Goal: Transaction & Acquisition: Purchase product/service

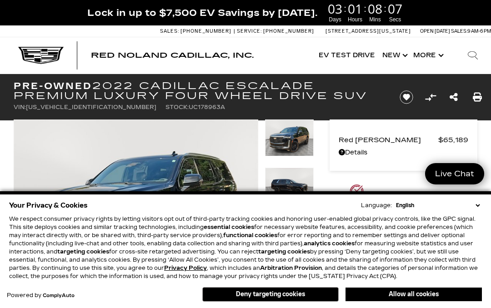
click at [286, 297] on button "Deny targeting cookies" at bounding box center [270, 294] width 136 height 15
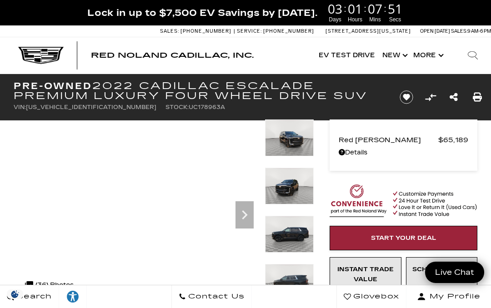
click at [245, 216] on icon "Next" at bounding box center [245, 215] width 18 height 18
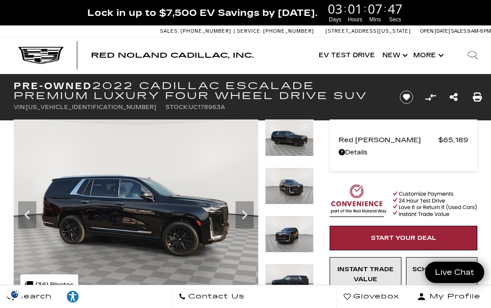
click at [242, 215] on icon "Next" at bounding box center [245, 215] width 18 height 18
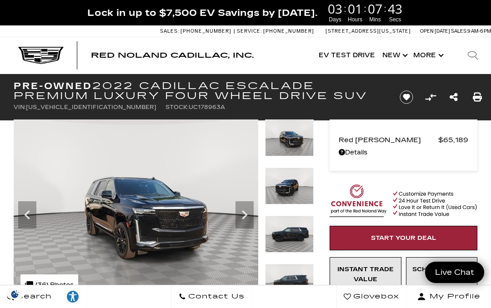
click at [246, 214] on icon "Next" at bounding box center [244, 215] width 5 height 9
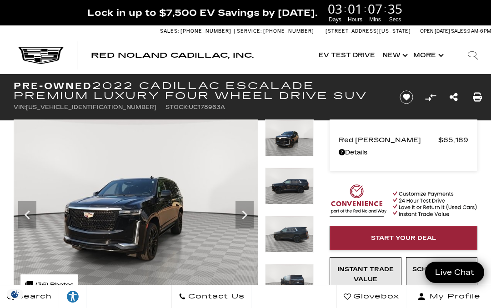
click at [247, 217] on icon "Next" at bounding box center [245, 215] width 18 height 18
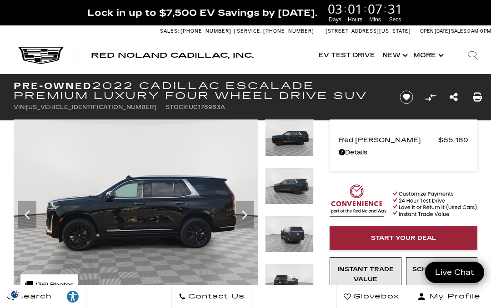
click at [247, 213] on icon "Next" at bounding box center [245, 215] width 18 height 18
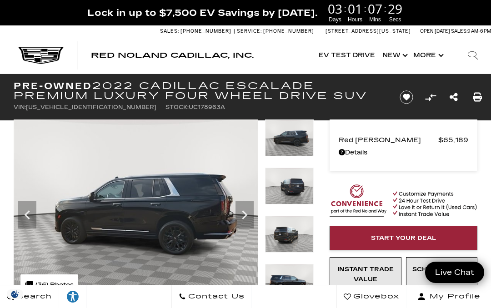
click at [247, 215] on icon "Next" at bounding box center [244, 215] width 5 height 9
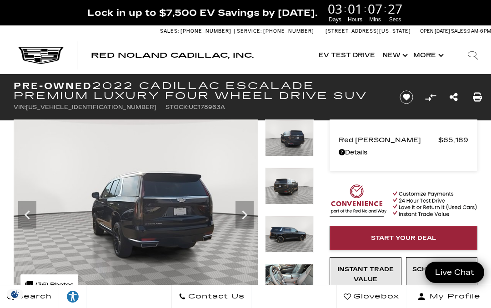
click at [244, 210] on icon "Next" at bounding box center [245, 215] width 18 height 18
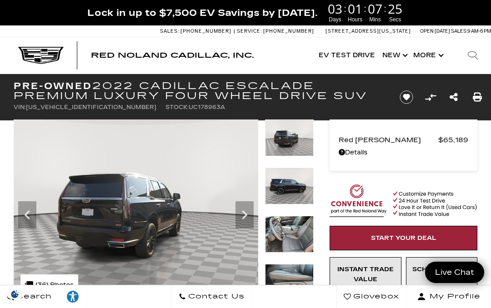
click at [246, 213] on icon "Next" at bounding box center [245, 215] width 18 height 18
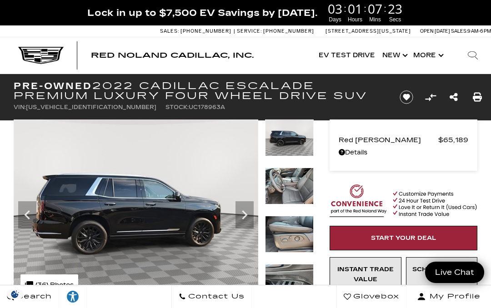
click at [247, 217] on icon "Next" at bounding box center [245, 215] width 18 height 18
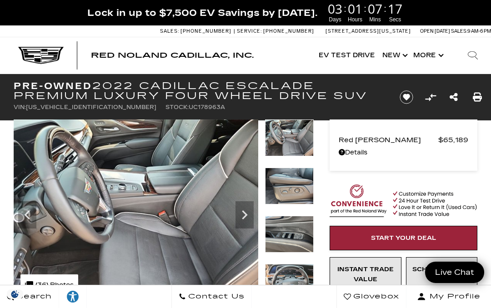
click at [248, 216] on icon "Next" at bounding box center [245, 215] width 18 height 18
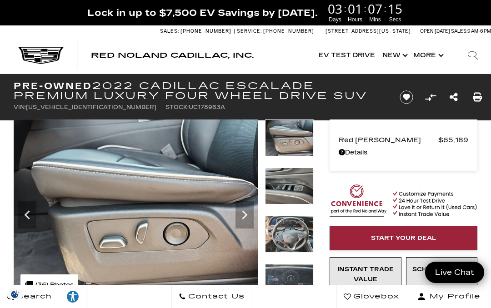
click at [250, 213] on icon "Next" at bounding box center [245, 215] width 18 height 18
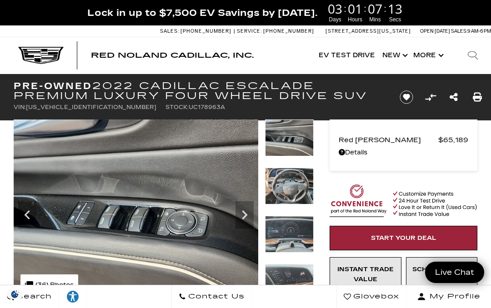
click at [250, 214] on icon "Next" at bounding box center [245, 215] width 18 height 18
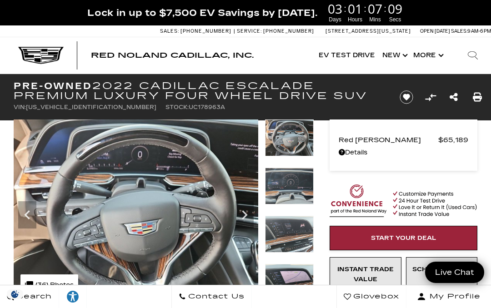
click at [247, 217] on icon "Next" at bounding box center [245, 215] width 18 height 18
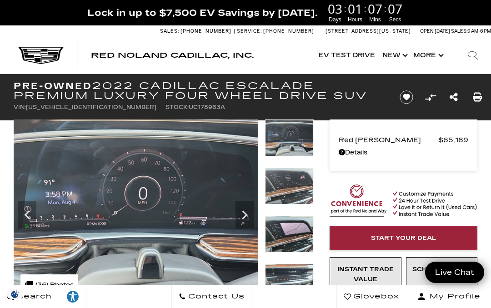
click at [247, 217] on icon "Next" at bounding box center [245, 215] width 18 height 18
